Goal: Navigation & Orientation: Find specific page/section

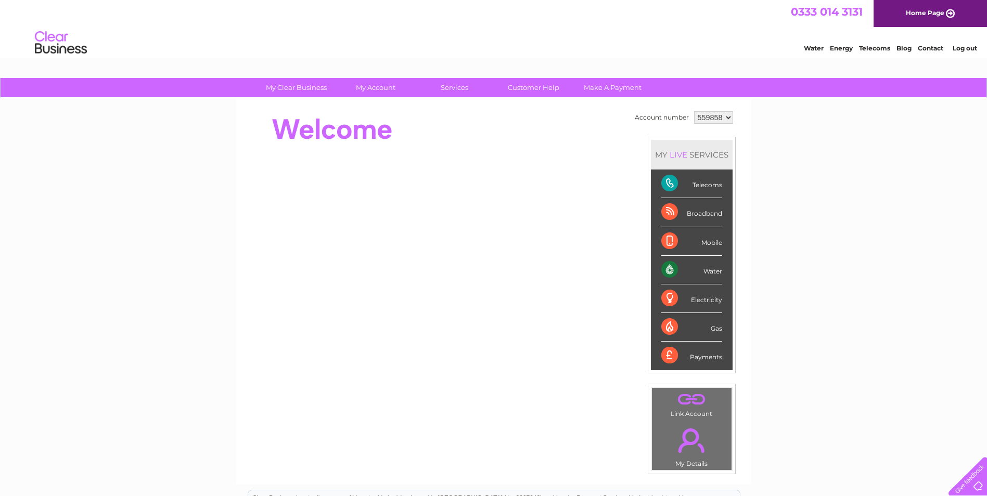
click at [674, 273] on div "Water" at bounding box center [691, 270] width 61 height 29
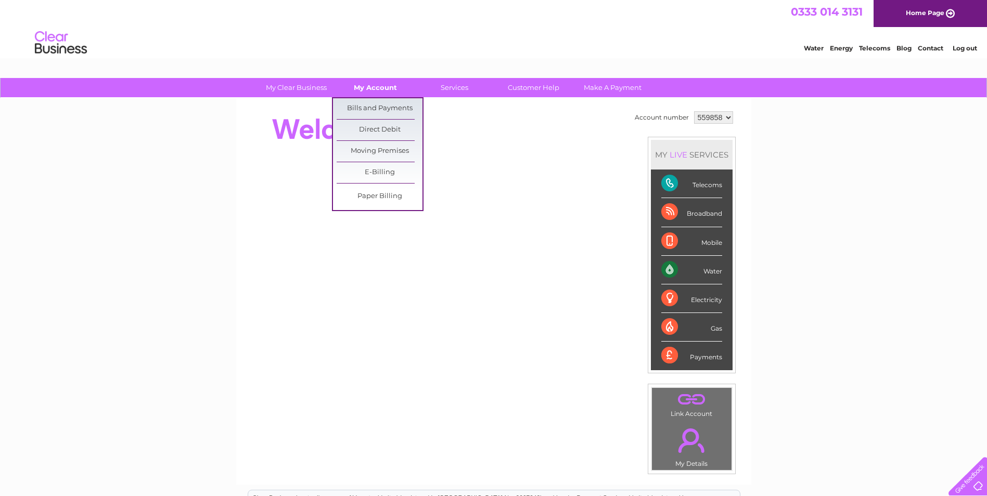
click at [370, 86] on link "My Account" at bounding box center [376, 87] width 86 height 19
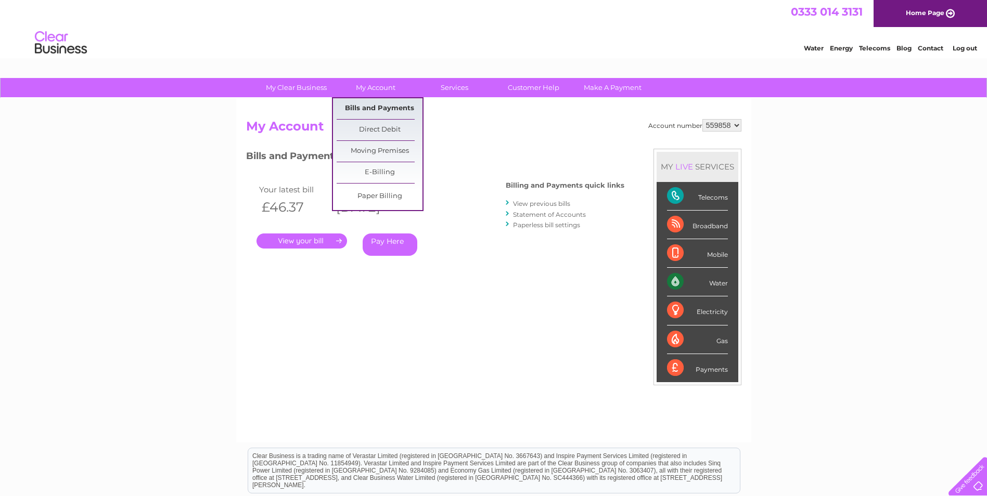
click at [402, 110] on link "Bills and Payments" at bounding box center [380, 108] width 86 height 21
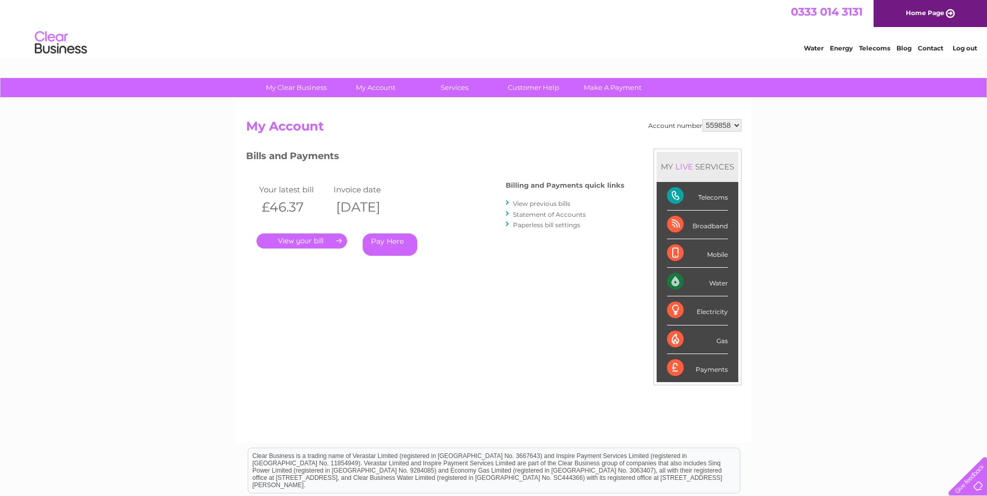
click at [925, 15] on link "Home Page" at bounding box center [930, 13] width 113 height 27
